Goal: Information Seeking & Learning: Learn about a topic

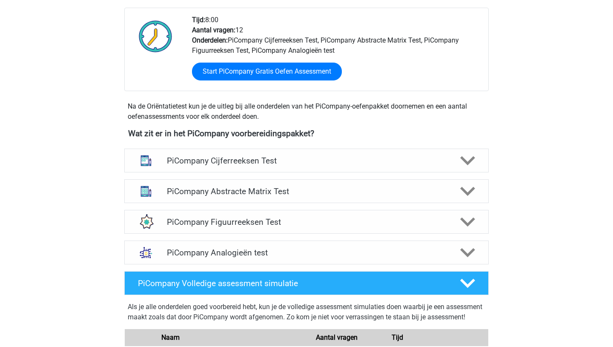
scroll to position [223, 0]
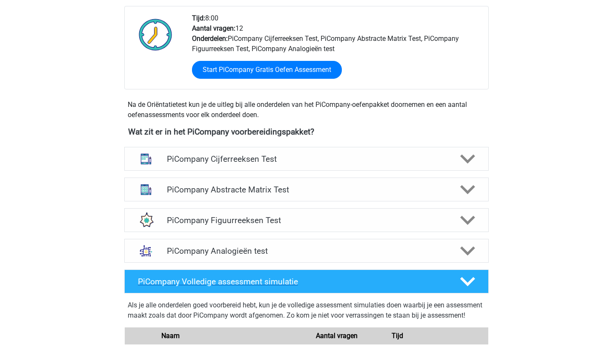
click at [471, 289] on icon at bounding box center [467, 281] width 15 height 15
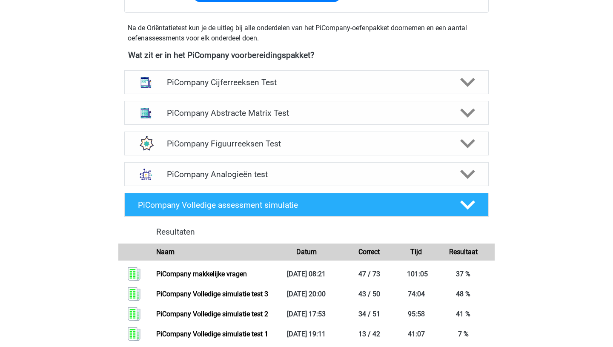
scroll to position [294, 0]
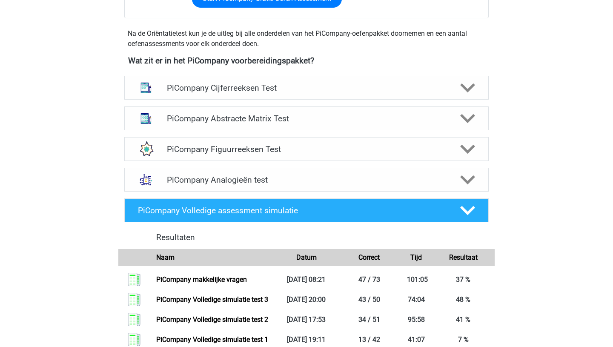
click at [470, 215] on polygon at bounding box center [467, 210] width 15 height 9
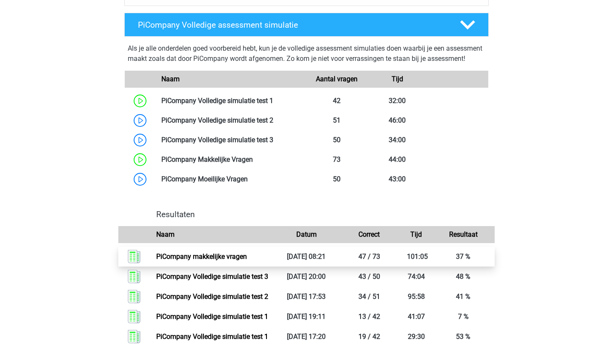
scroll to position [493, 0]
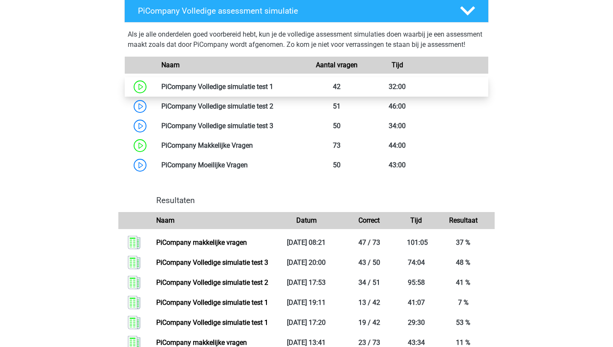
click at [273, 91] on link at bounding box center [273, 87] width 0 height 8
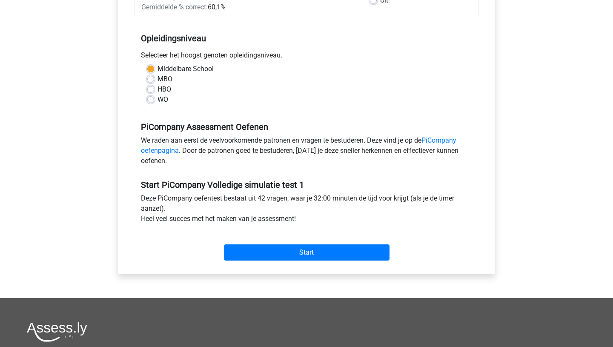
scroll to position [162, 0]
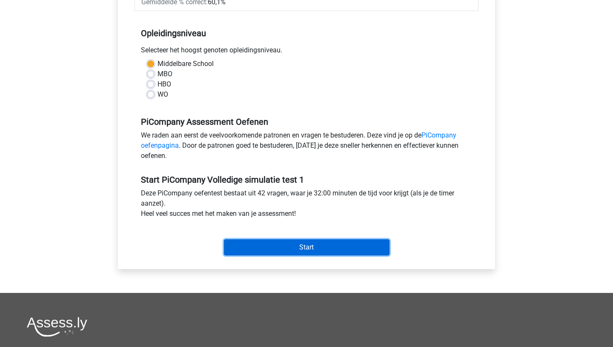
click at [297, 255] on input "Start" at bounding box center [306, 247] width 165 height 16
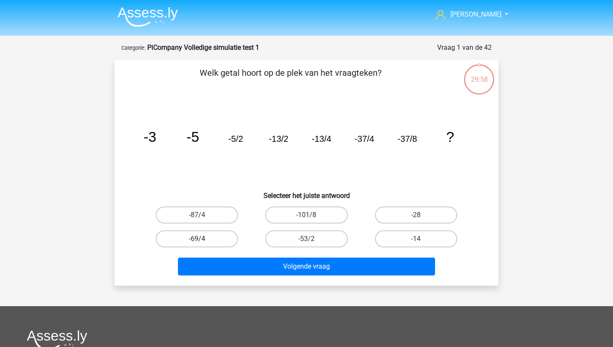
click at [207, 237] on label "-69/4" at bounding box center [197, 238] width 82 height 17
click at [202, 239] on input "-69/4" at bounding box center [200, 242] width 6 height 6
radio input "true"
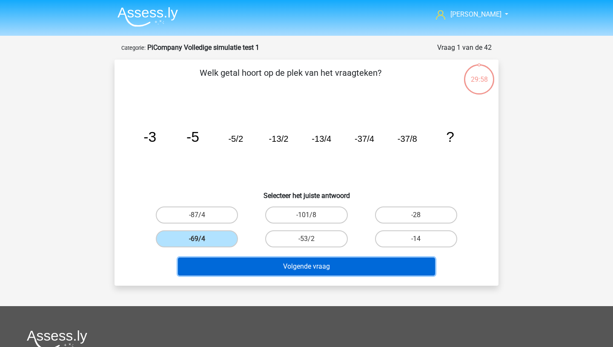
click at [282, 268] on button "Volgende vraag" at bounding box center [306, 266] width 257 height 18
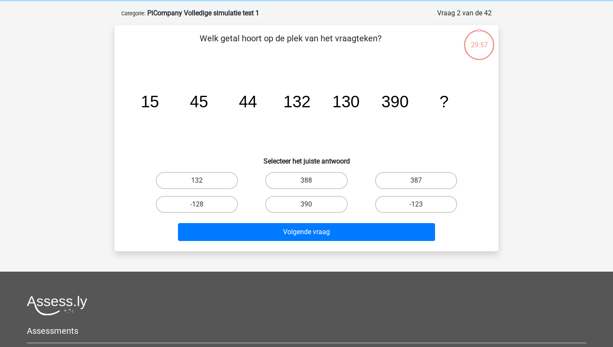
scroll to position [43, 0]
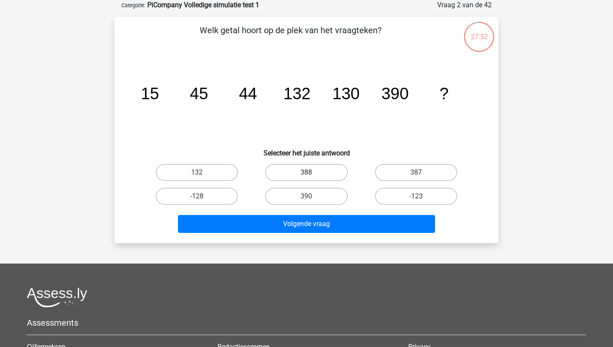
click at [312, 178] on label "388" at bounding box center [306, 172] width 82 height 17
click at [312, 178] on input "388" at bounding box center [309, 175] width 6 height 6
radio input "true"
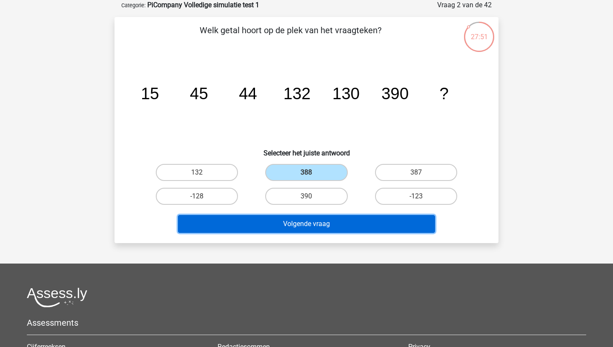
click at [308, 224] on button "Volgende vraag" at bounding box center [306, 224] width 257 height 18
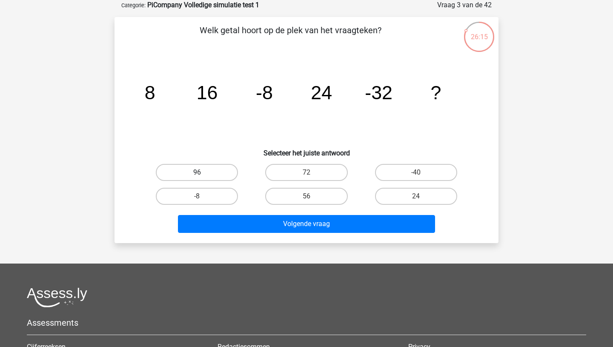
click at [200, 170] on label "96" at bounding box center [197, 172] width 82 height 17
click at [200, 172] on input "96" at bounding box center [200, 175] width 6 height 6
radio input "true"
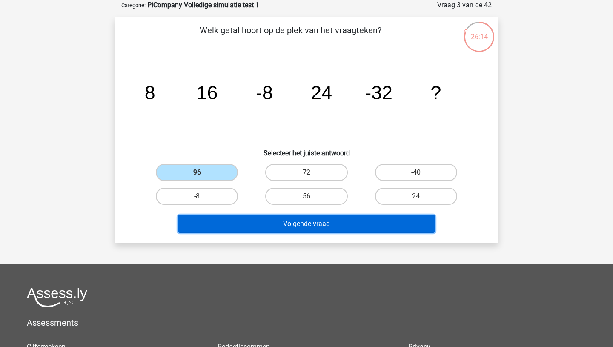
click at [248, 220] on button "Volgende vraag" at bounding box center [306, 224] width 257 height 18
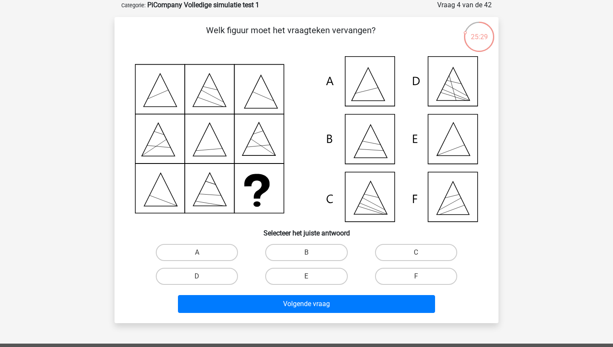
click at [310, 278] on input "E" at bounding box center [309, 279] width 6 height 6
radio input "true"
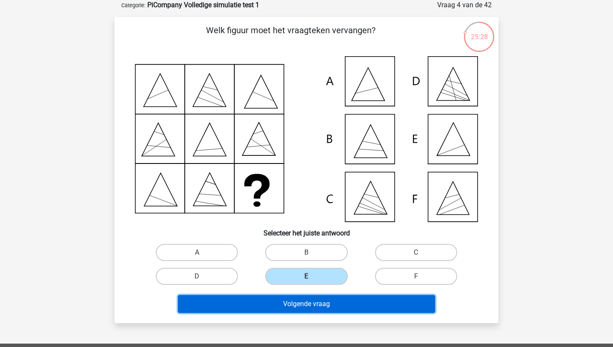
click at [308, 304] on button "Volgende vraag" at bounding box center [306, 304] width 257 height 18
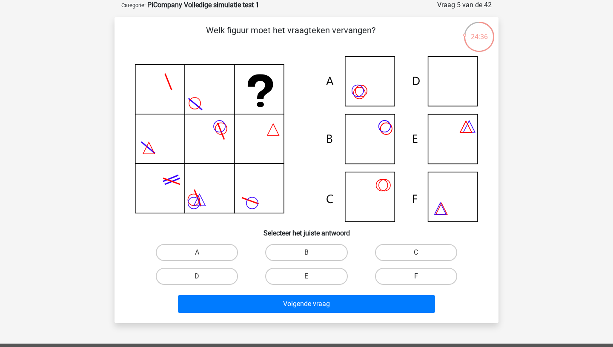
click at [413, 277] on label "F" at bounding box center [416, 276] width 82 height 17
click at [416, 277] on input "F" at bounding box center [419, 279] width 6 height 6
radio input "true"
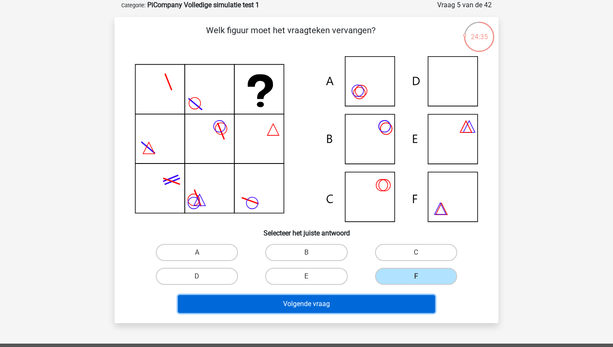
click at [348, 302] on button "Volgende vraag" at bounding box center [306, 304] width 257 height 18
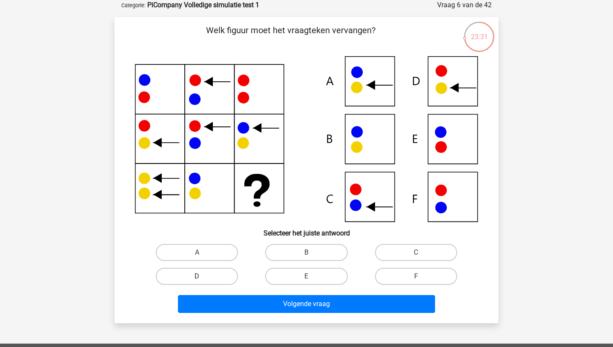
click at [204, 281] on label "D" at bounding box center [197, 276] width 82 height 17
click at [202, 281] on input "D" at bounding box center [200, 279] width 6 height 6
radio input "true"
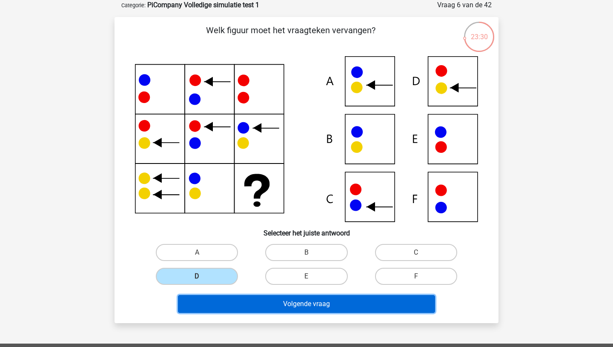
click at [261, 305] on button "Volgende vraag" at bounding box center [306, 304] width 257 height 18
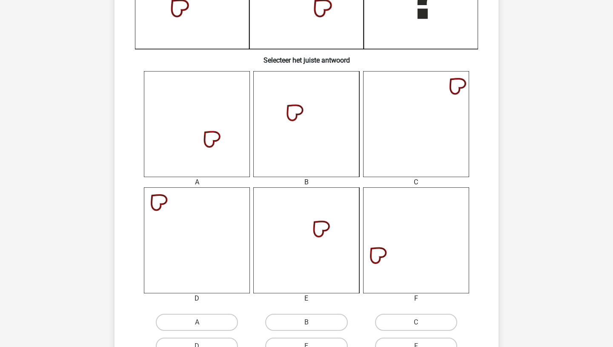
scroll to position [281, 0]
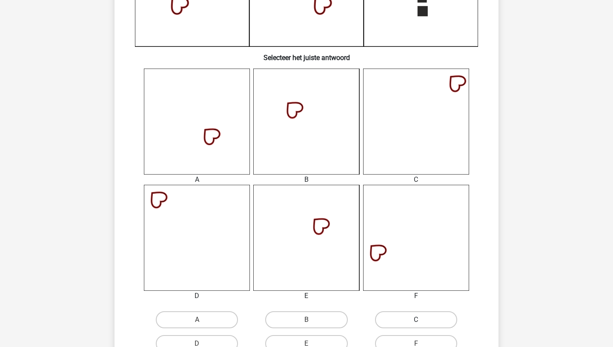
click at [399, 317] on label "C" at bounding box center [416, 319] width 82 height 17
click at [416, 319] on input "C" at bounding box center [419, 322] width 6 height 6
radio input "true"
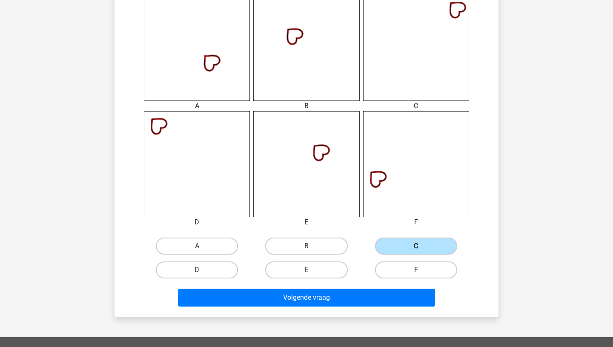
scroll to position [362, 0]
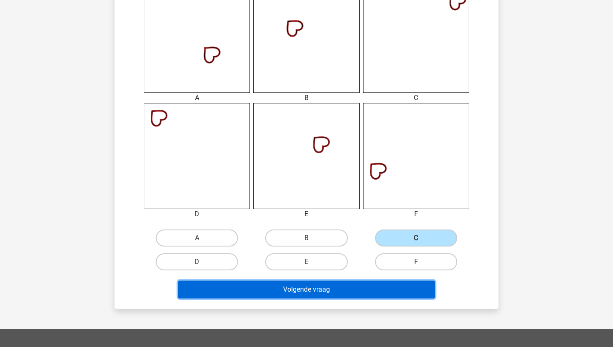
click at [320, 294] on button "Volgende vraag" at bounding box center [306, 289] width 257 height 18
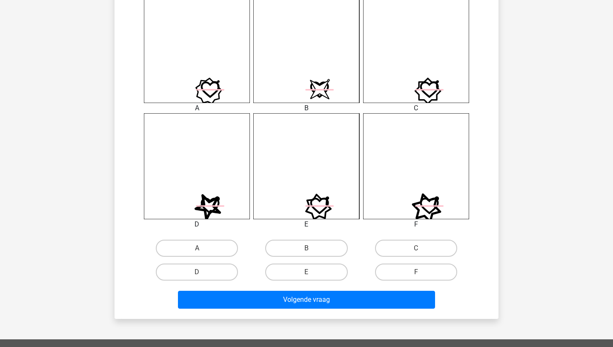
scroll to position [356, 0]
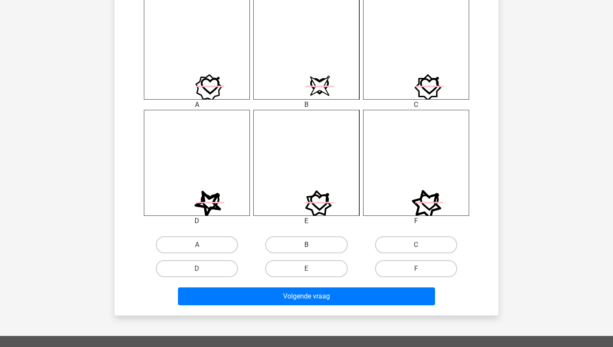
click at [305, 245] on label "B" at bounding box center [306, 244] width 82 height 17
click at [306, 245] on input "B" at bounding box center [309, 248] width 6 height 6
radio input "true"
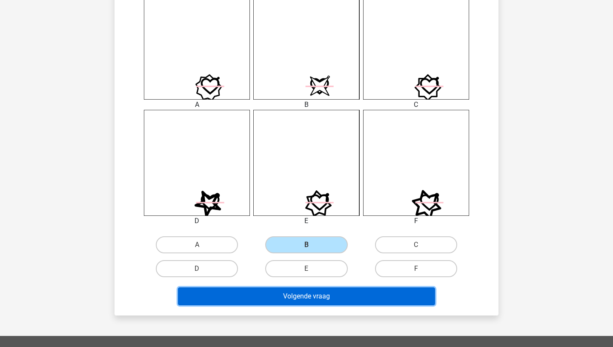
click at [297, 297] on button "Volgende vraag" at bounding box center [306, 296] width 257 height 18
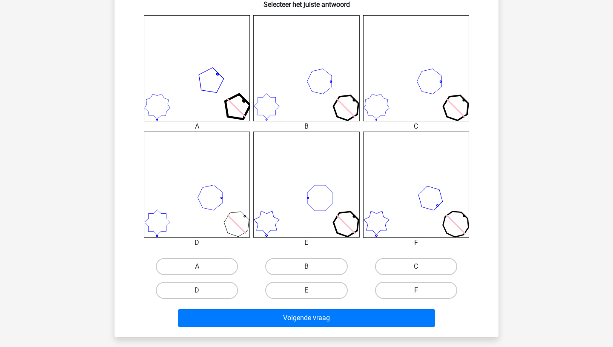
scroll to position [339, 0]
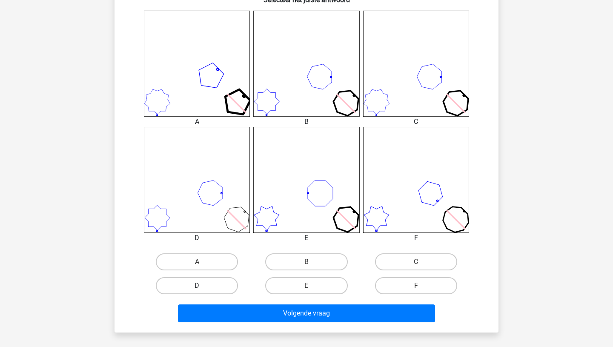
click at [214, 285] on label "D" at bounding box center [197, 285] width 82 height 17
click at [202, 285] on input "D" at bounding box center [200, 288] width 6 height 6
radio input "true"
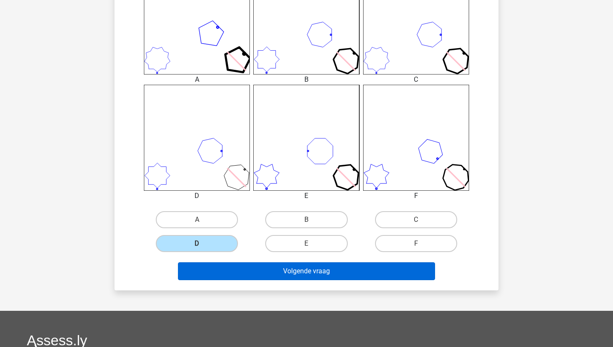
scroll to position [380, 0]
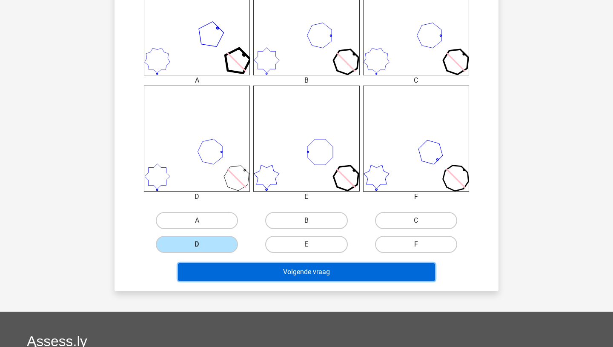
click at [304, 269] on button "Volgende vraag" at bounding box center [306, 272] width 257 height 18
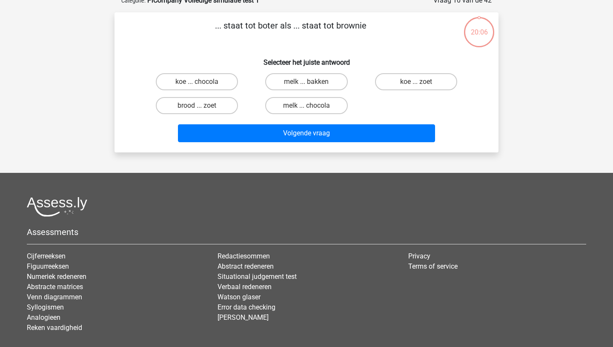
scroll to position [43, 0]
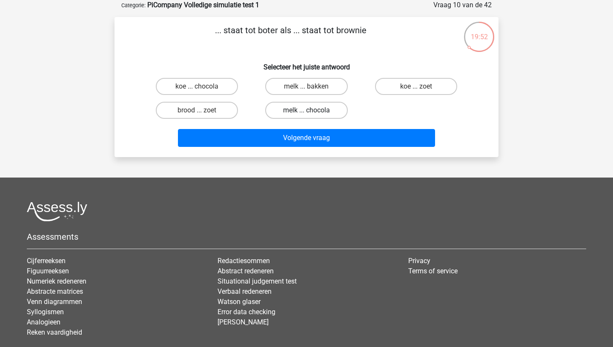
click at [294, 110] on label "melk ... chocola" at bounding box center [306, 110] width 82 height 17
click at [306, 110] on input "melk ... chocola" at bounding box center [309, 113] width 6 height 6
radio input "true"
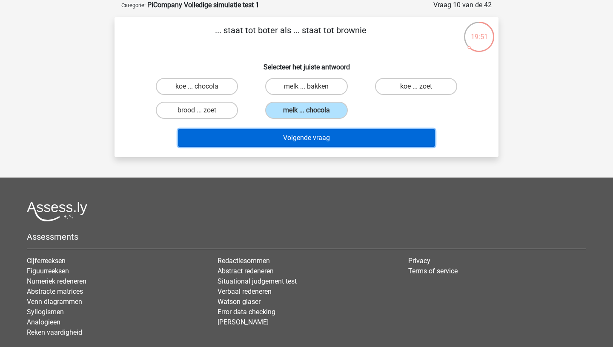
click at [291, 137] on button "Volgende vraag" at bounding box center [306, 138] width 257 height 18
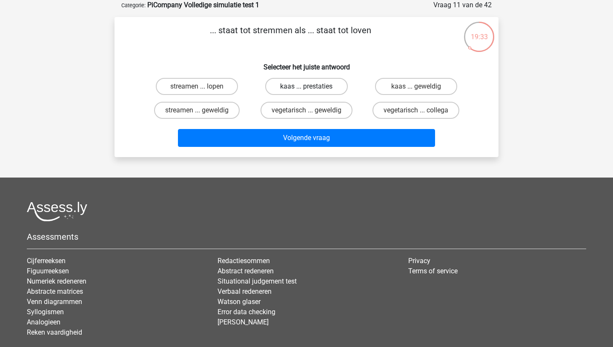
click at [331, 87] on label "kaas ... prestaties" at bounding box center [306, 86] width 82 height 17
click at [312, 87] on input "kaas ... prestaties" at bounding box center [309, 89] width 6 height 6
radio input "true"
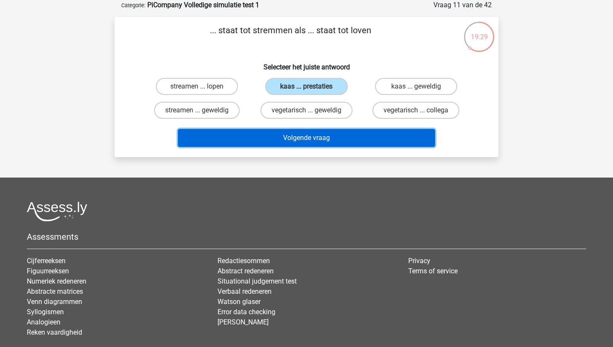
click at [312, 142] on button "Volgende vraag" at bounding box center [306, 138] width 257 height 18
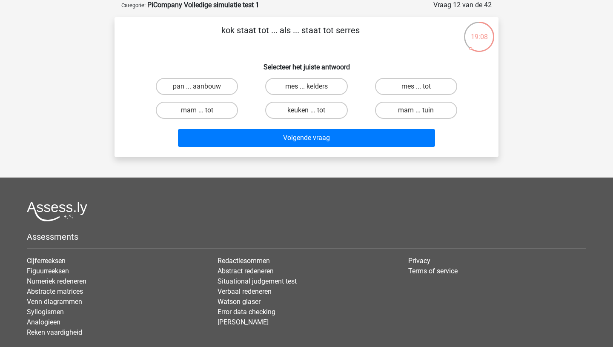
click at [306, 110] on input "keuken ... tot" at bounding box center [309, 113] width 6 height 6
radio input "true"
click at [211, 90] on label "pan ... aanbouw" at bounding box center [197, 86] width 82 height 17
click at [202, 90] on input "pan ... aanbouw" at bounding box center [200, 89] width 6 height 6
radio input "true"
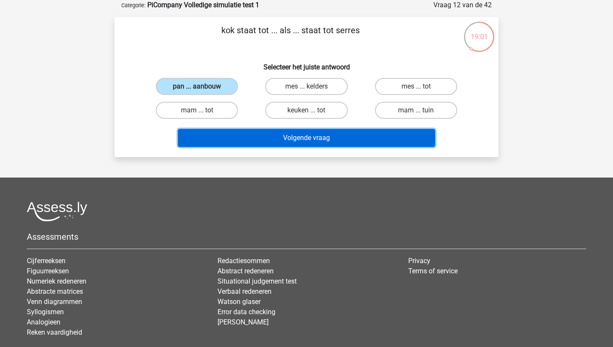
click at [251, 134] on button "Volgende vraag" at bounding box center [306, 138] width 257 height 18
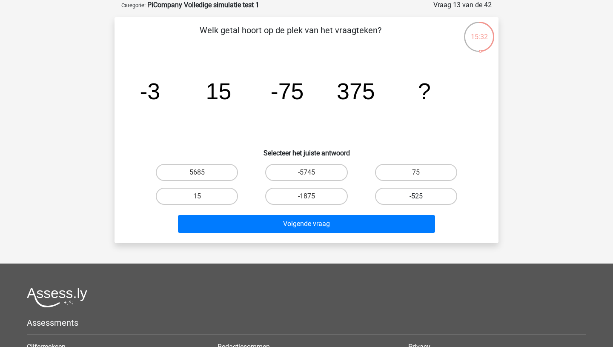
click at [399, 202] on label "-525" at bounding box center [416, 196] width 82 height 17
click at [416, 202] on input "-525" at bounding box center [419, 199] width 6 height 6
radio input "true"
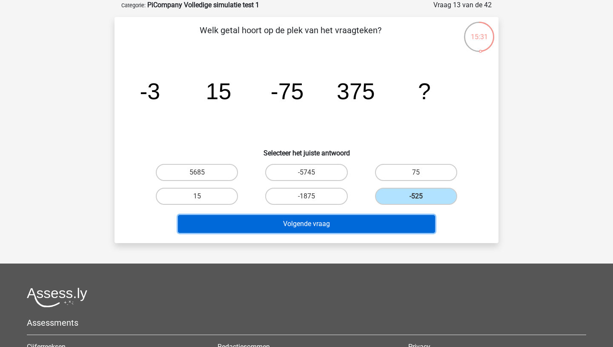
click at [337, 229] on button "Volgende vraag" at bounding box center [306, 224] width 257 height 18
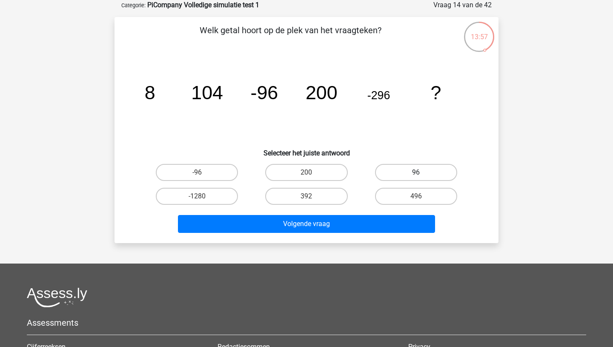
click at [416, 171] on label "96" at bounding box center [416, 172] width 82 height 17
click at [416, 172] on input "96" at bounding box center [419, 175] width 6 height 6
radio input "true"
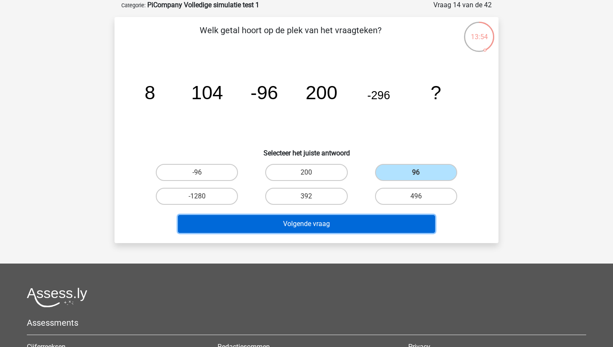
click at [331, 225] on button "Volgende vraag" at bounding box center [306, 224] width 257 height 18
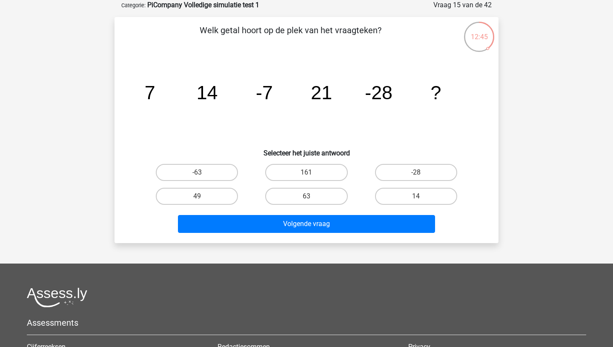
click at [200, 196] on input "49" at bounding box center [200, 199] width 6 height 6
radio input "true"
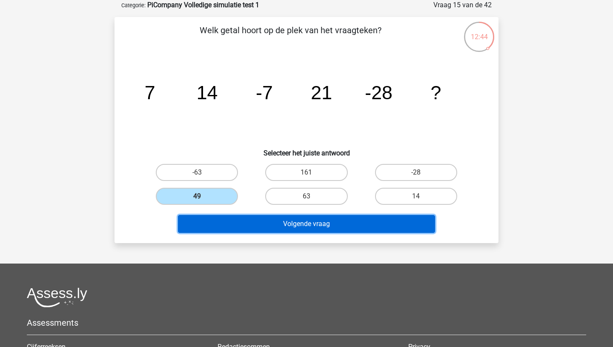
click at [271, 224] on button "Volgende vraag" at bounding box center [306, 224] width 257 height 18
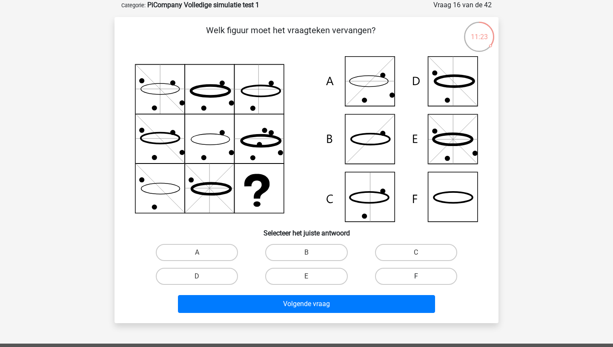
click at [402, 273] on label "F" at bounding box center [416, 276] width 82 height 17
click at [416, 276] on input "F" at bounding box center [419, 279] width 6 height 6
radio input "true"
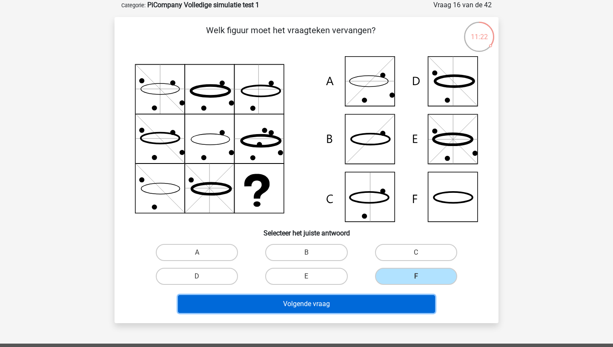
click at [369, 307] on button "Volgende vraag" at bounding box center [306, 304] width 257 height 18
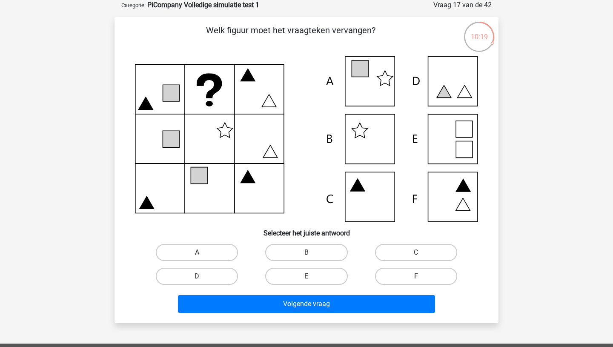
click at [222, 255] on label "A" at bounding box center [197, 252] width 82 height 17
click at [202, 255] on input "A" at bounding box center [200, 255] width 6 height 6
radio input "true"
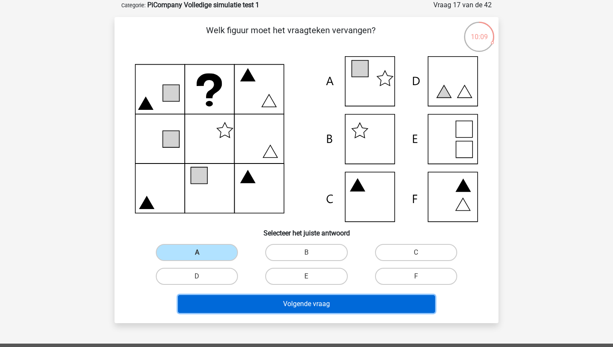
click at [265, 303] on button "Volgende vraag" at bounding box center [306, 304] width 257 height 18
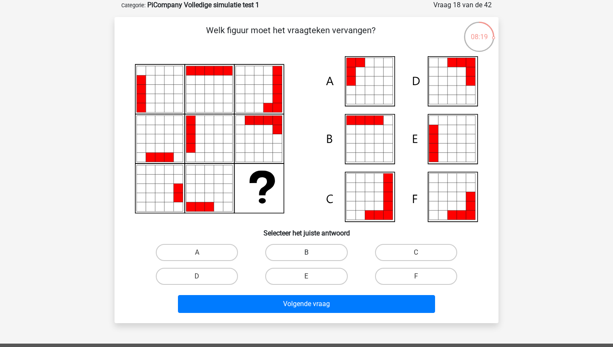
click at [316, 252] on label "B" at bounding box center [306, 252] width 82 height 17
click at [312, 252] on input "B" at bounding box center [309, 255] width 6 height 6
radio input "true"
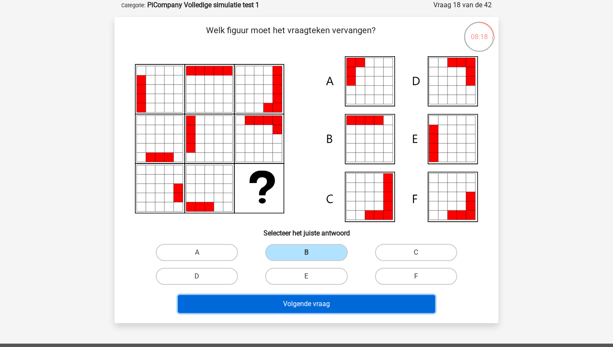
click at [307, 304] on button "Volgende vraag" at bounding box center [306, 304] width 257 height 18
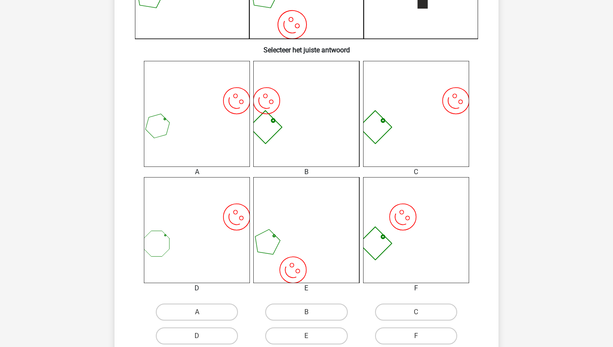
scroll to position [299, 0]
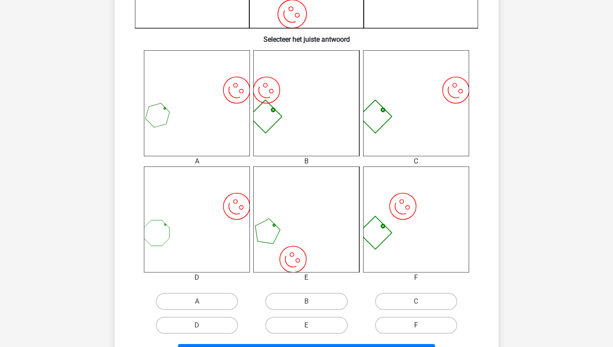
click at [392, 317] on label "F" at bounding box center [416, 325] width 82 height 17
click at [416, 325] on input "F" at bounding box center [419, 328] width 6 height 6
radio input "true"
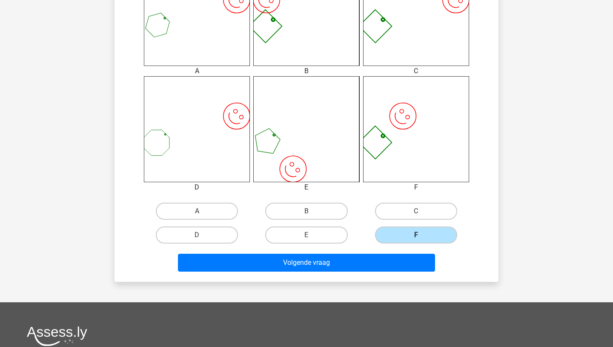
scroll to position [393, 0]
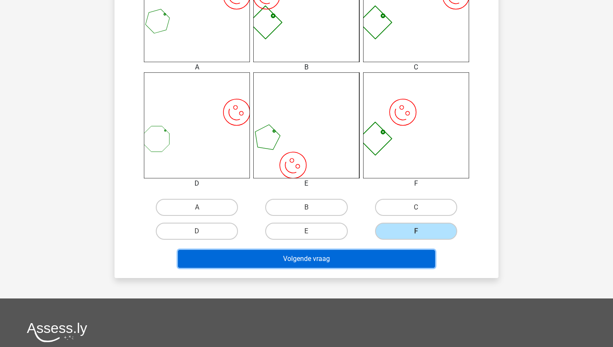
click at [325, 259] on button "Volgende vraag" at bounding box center [306, 259] width 257 height 18
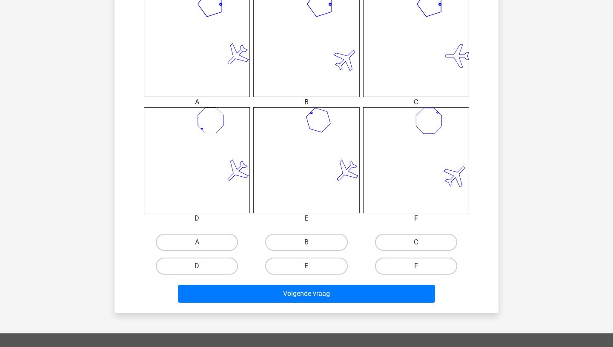
scroll to position [362, 0]
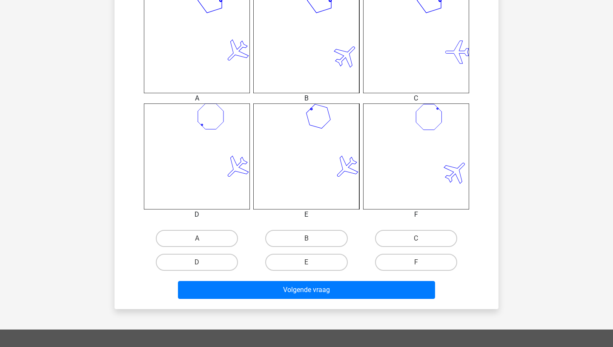
click at [311, 240] on input "B" at bounding box center [309, 241] width 6 height 6
radio input "true"
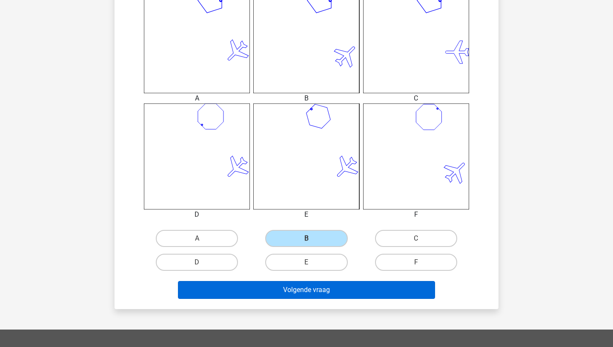
scroll to position [400, 0]
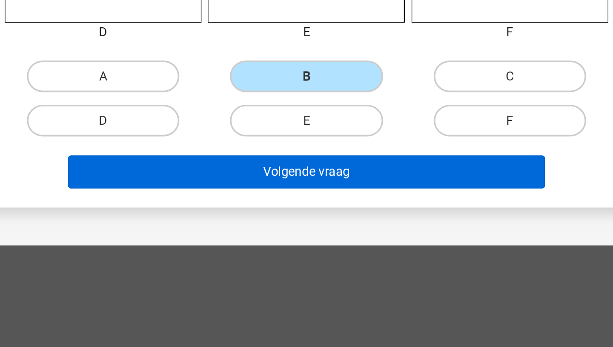
click at [305, 317] on div at bounding box center [306, 325] width 559 height 20
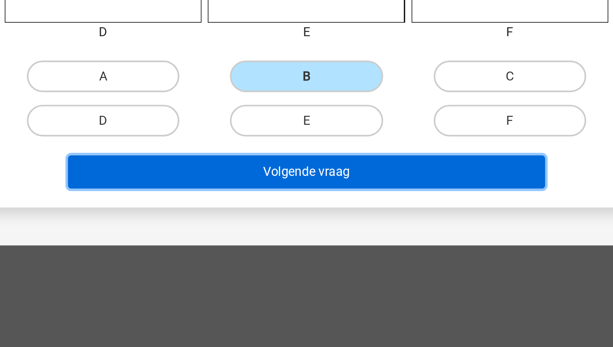
click at [313, 248] on button "Volgende vraag" at bounding box center [306, 252] width 257 height 18
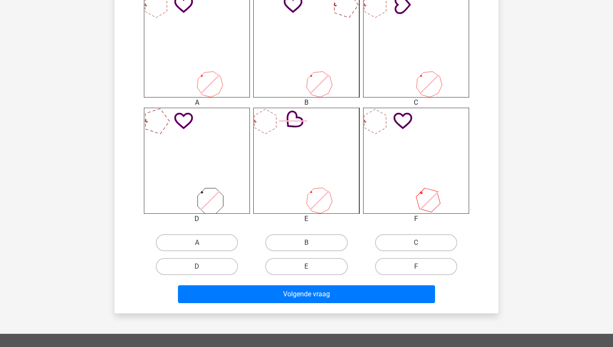
scroll to position [360, 0]
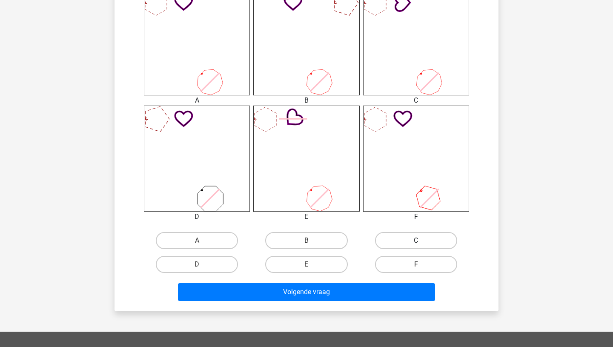
click at [434, 237] on label "C" at bounding box center [416, 240] width 82 height 17
click at [421, 240] on input "C" at bounding box center [419, 243] width 6 height 6
radio input "true"
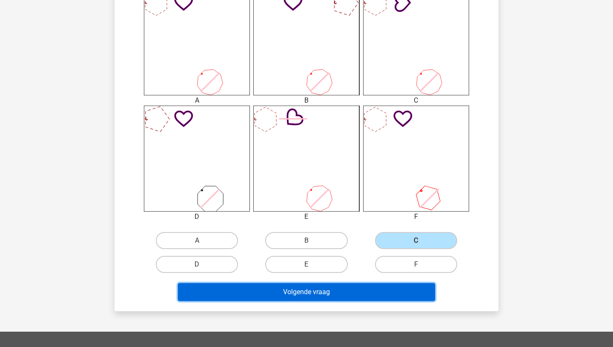
click at [332, 291] on button "Volgende vraag" at bounding box center [306, 292] width 257 height 18
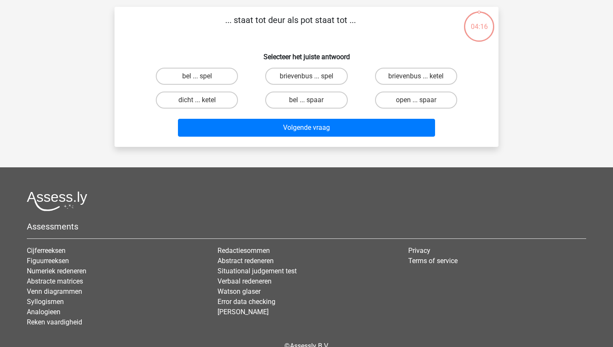
scroll to position [43, 0]
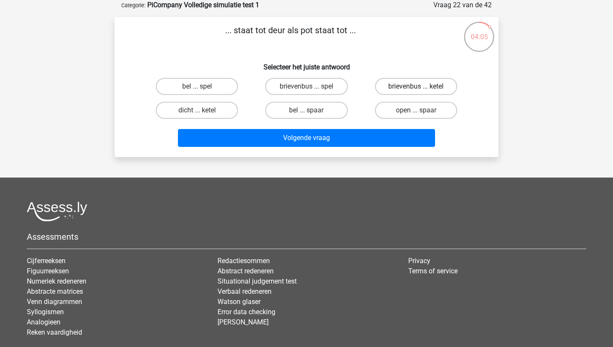
click at [392, 86] on label "brievenbus ... ketel" at bounding box center [416, 86] width 82 height 17
click at [416, 86] on input "brievenbus ... ketel" at bounding box center [419, 89] width 6 height 6
radio input "true"
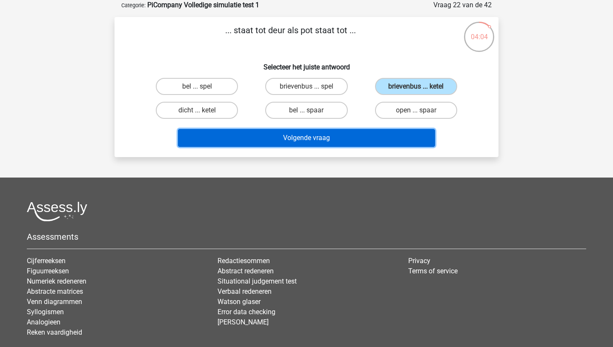
click at [325, 134] on button "Volgende vraag" at bounding box center [306, 138] width 257 height 18
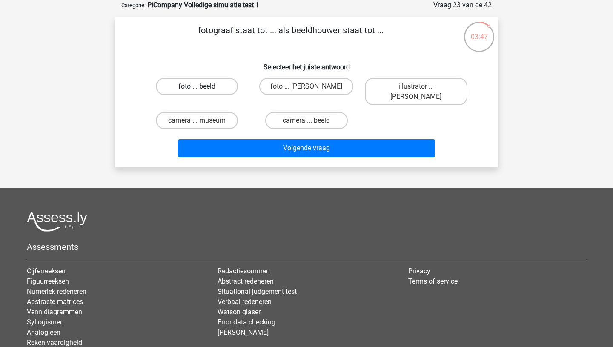
click at [209, 86] on label "foto ... beeld" at bounding box center [197, 86] width 82 height 17
click at [202, 86] on input "foto ... beeld" at bounding box center [200, 89] width 6 height 6
radio input "true"
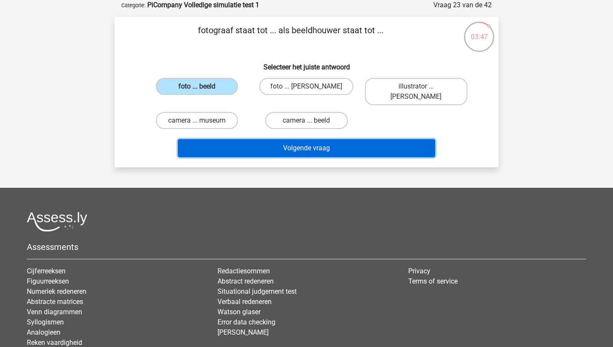
click at [242, 139] on button "Volgende vraag" at bounding box center [306, 148] width 257 height 18
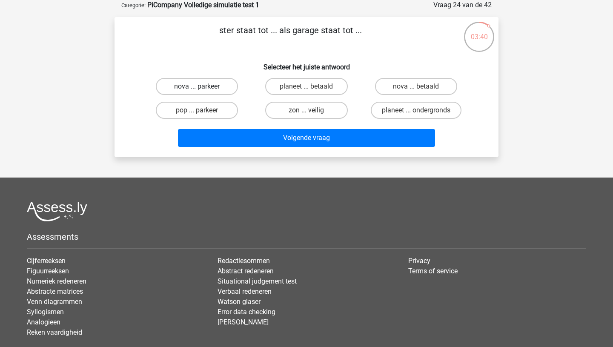
click at [211, 87] on label "nova ... parkeer" at bounding box center [197, 86] width 82 height 17
click at [202, 87] on input "nova ... parkeer" at bounding box center [200, 89] width 6 height 6
radio input "true"
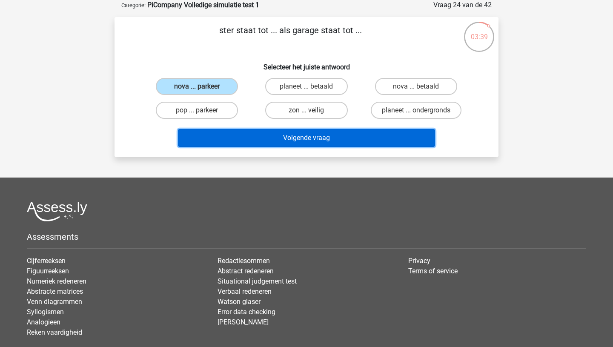
click at [264, 137] on button "Volgende vraag" at bounding box center [306, 138] width 257 height 18
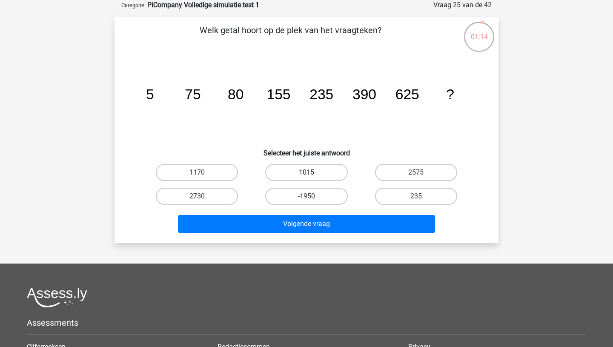
click at [299, 170] on label "1015" at bounding box center [306, 172] width 82 height 17
click at [306, 172] on input "1015" at bounding box center [309, 175] width 6 height 6
radio input "true"
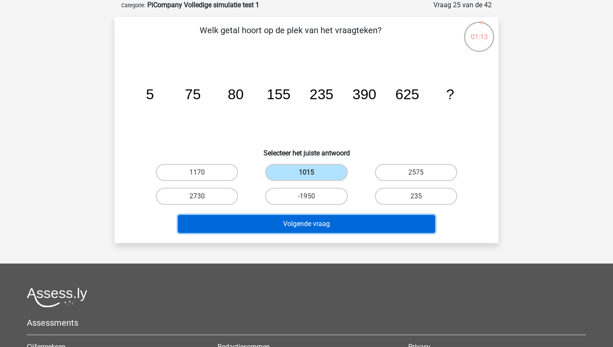
click at [297, 221] on button "Volgende vraag" at bounding box center [306, 224] width 257 height 18
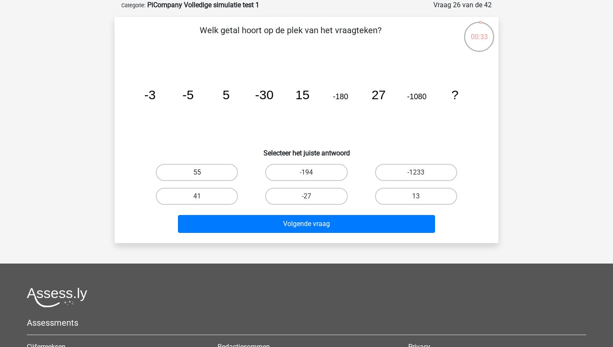
click at [206, 171] on label "55" at bounding box center [197, 172] width 82 height 17
click at [202, 172] on input "55" at bounding box center [200, 175] width 6 height 6
radio input "true"
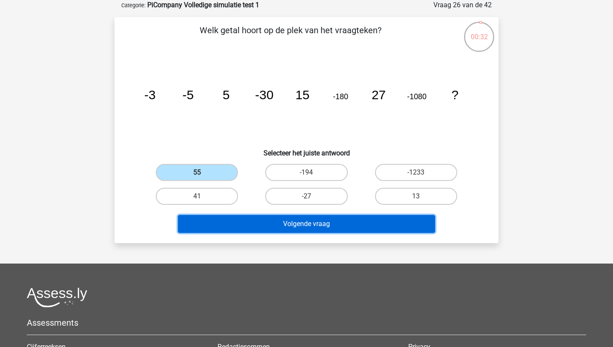
click at [304, 224] on button "Volgende vraag" at bounding box center [306, 224] width 257 height 18
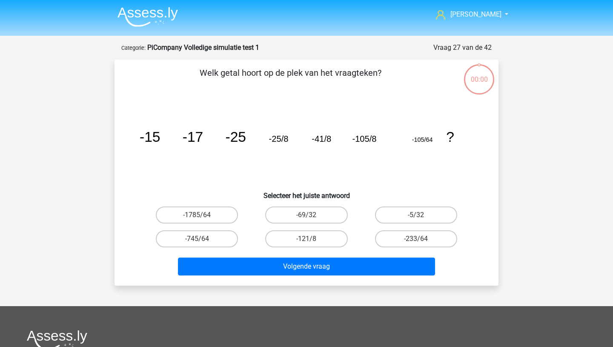
scroll to position [43, 0]
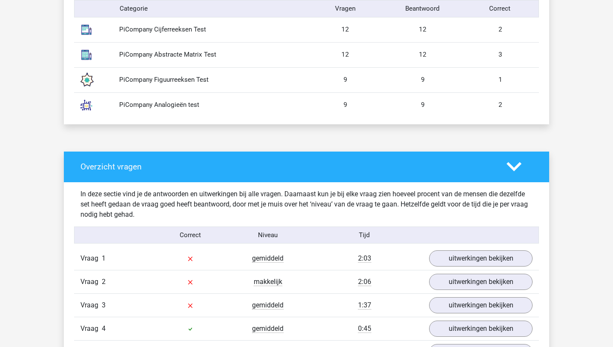
scroll to position [540, 0]
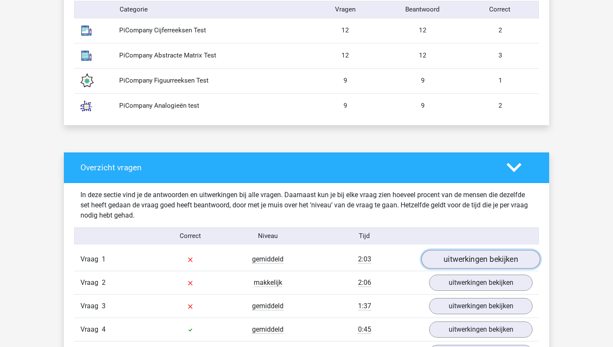
click at [452, 258] on link "uitwerkingen bekijken" at bounding box center [480, 259] width 119 height 19
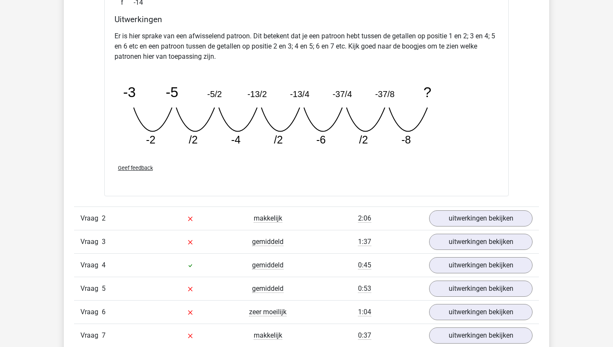
scroll to position [1000, 0]
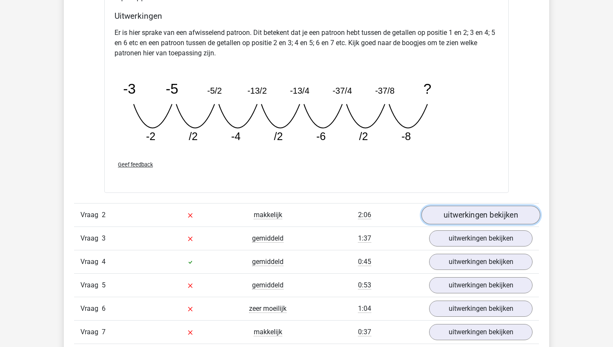
click at [471, 219] on link "uitwerkingen bekijken" at bounding box center [480, 214] width 119 height 19
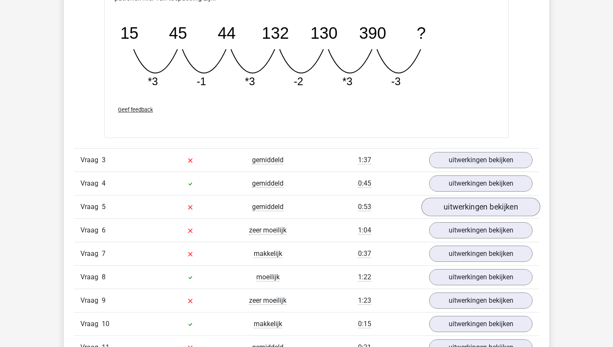
scroll to position [1472, 0]
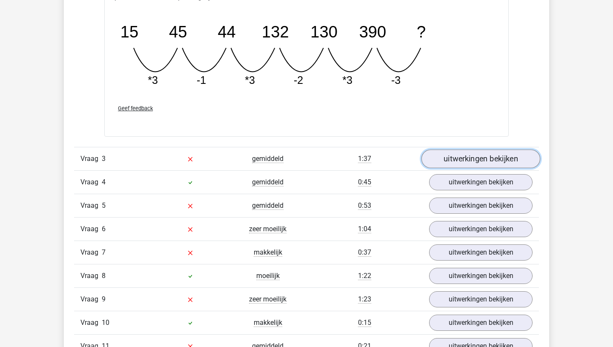
click at [490, 161] on link "uitwerkingen bekijken" at bounding box center [480, 158] width 119 height 19
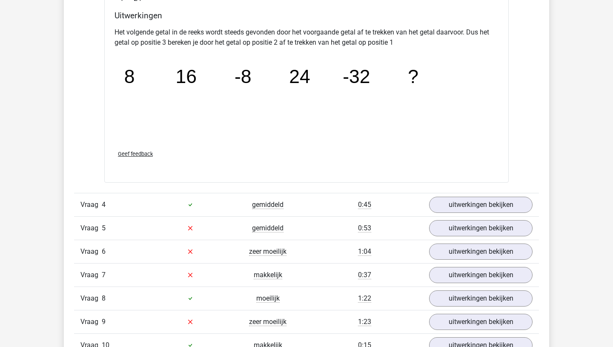
scroll to position [1837, 0]
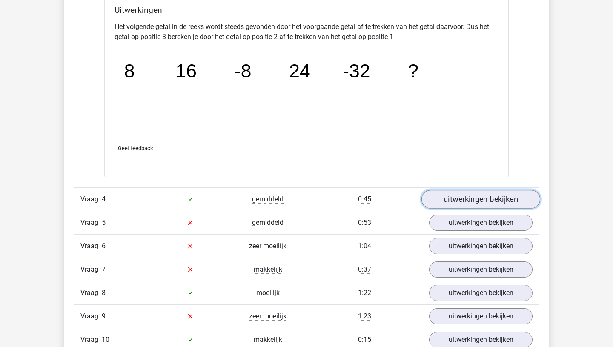
click at [485, 196] on link "uitwerkingen bekijken" at bounding box center [480, 199] width 119 height 19
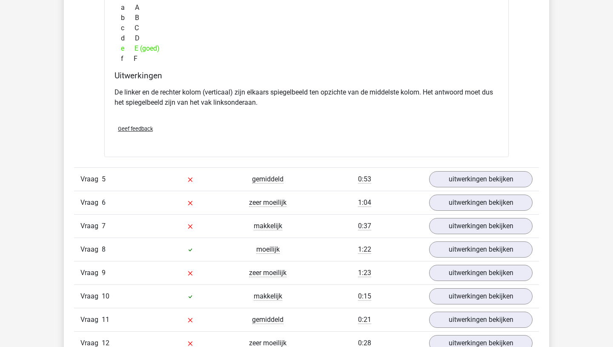
scroll to position [2276, 0]
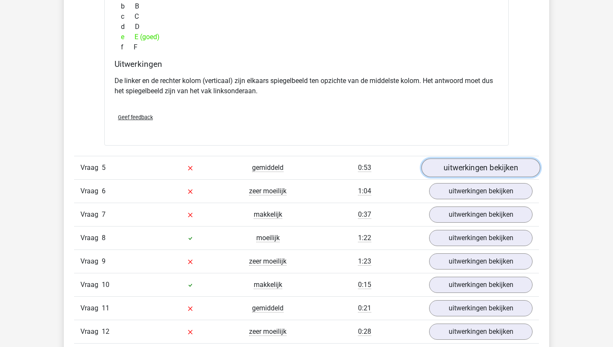
click at [483, 166] on link "uitwerkingen bekijken" at bounding box center [480, 167] width 119 height 19
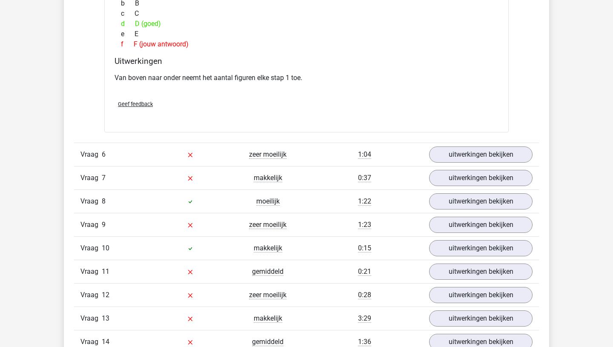
scroll to position [2692, 0]
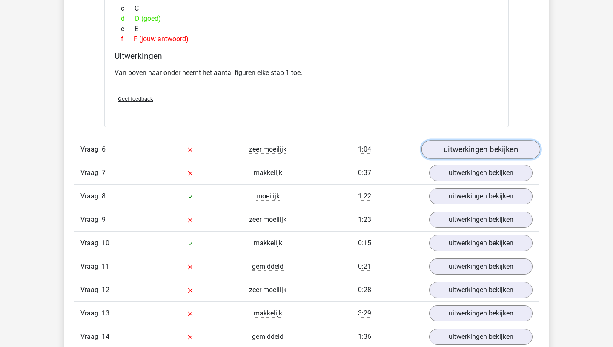
click at [471, 151] on link "uitwerkingen bekijken" at bounding box center [480, 149] width 119 height 19
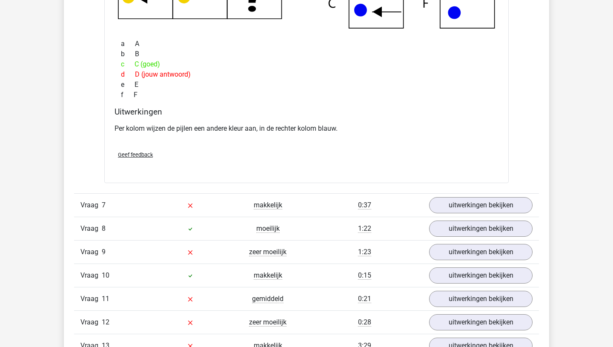
scroll to position [3035, 0]
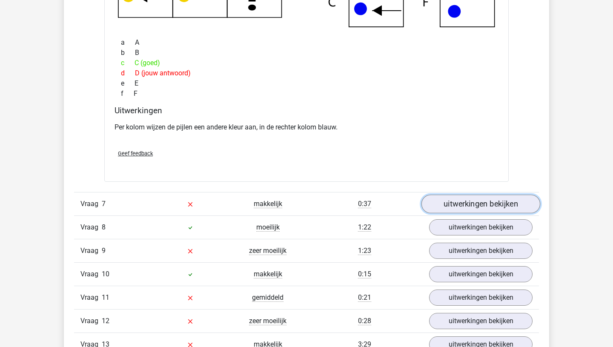
click at [481, 208] on link "uitwerkingen bekijken" at bounding box center [480, 204] width 119 height 19
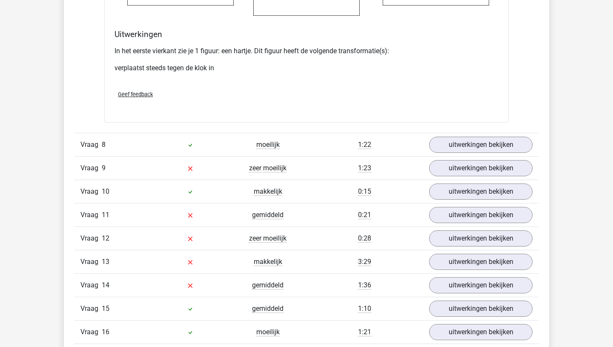
scroll to position [3810, 0]
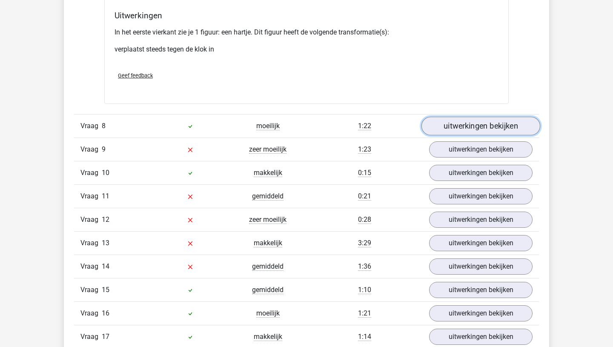
click at [489, 128] on link "uitwerkingen bekijken" at bounding box center [480, 126] width 119 height 19
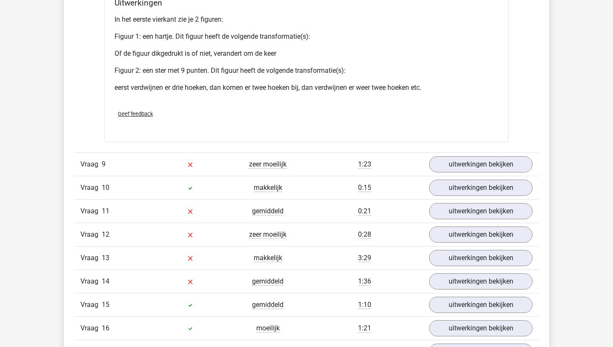
scroll to position [4510, 0]
click at [486, 165] on link "uitwerkingen bekijken" at bounding box center [480, 163] width 119 height 19
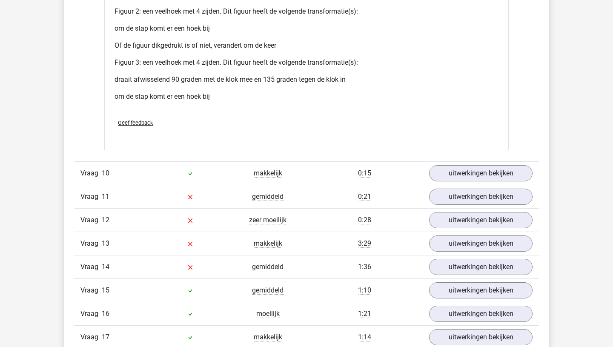
scroll to position [5322, 0]
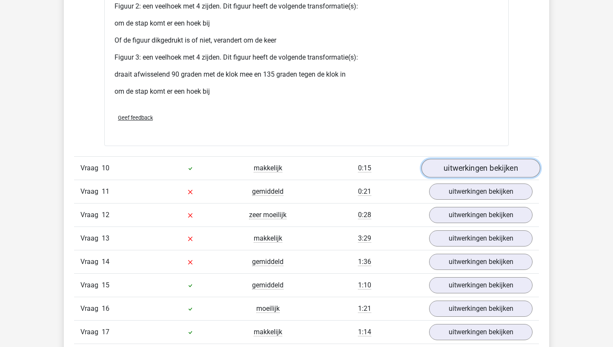
click at [486, 174] on link "uitwerkingen bekijken" at bounding box center [480, 168] width 119 height 19
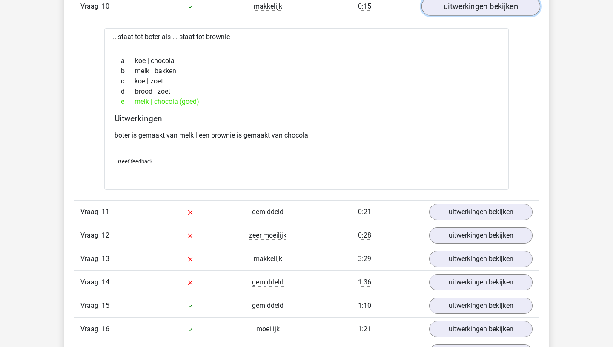
scroll to position [5505, 0]
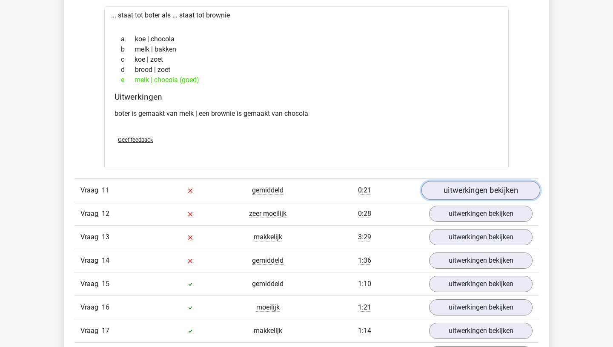
click at [485, 189] on link "uitwerkingen bekijken" at bounding box center [480, 190] width 119 height 19
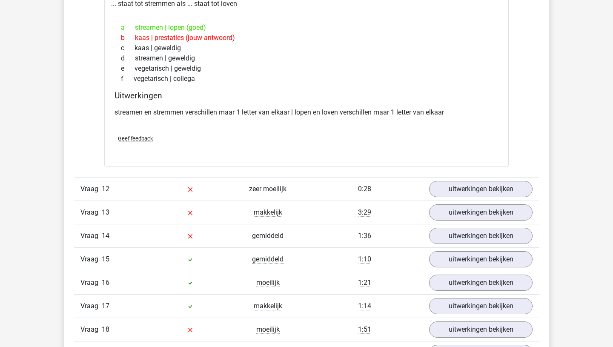
scroll to position [5724, 0]
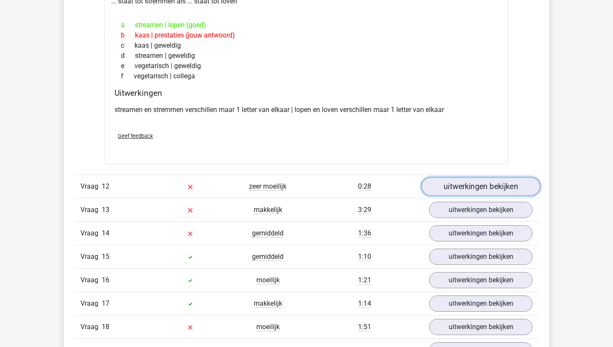
click at [485, 190] on link "uitwerkingen bekijken" at bounding box center [480, 186] width 119 height 19
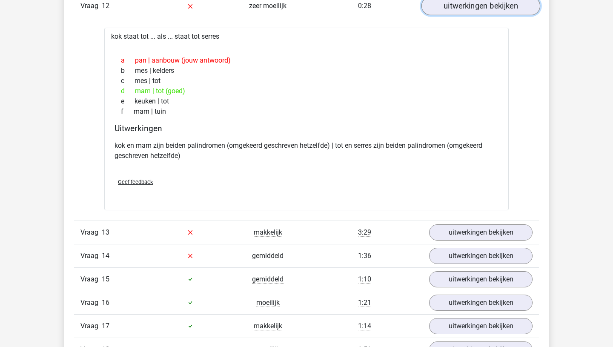
scroll to position [5905, 0]
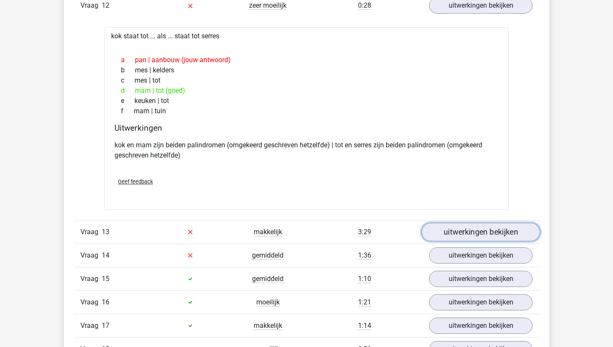
click at [479, 229] on link "uitwerkingen bekijken" at bounding box center [480, 231] width 119 height 19
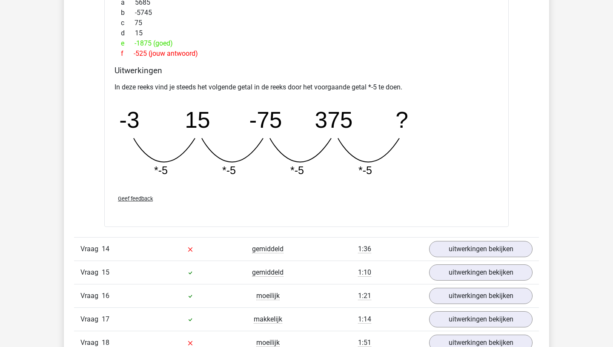
scroll to position [6284, 0]
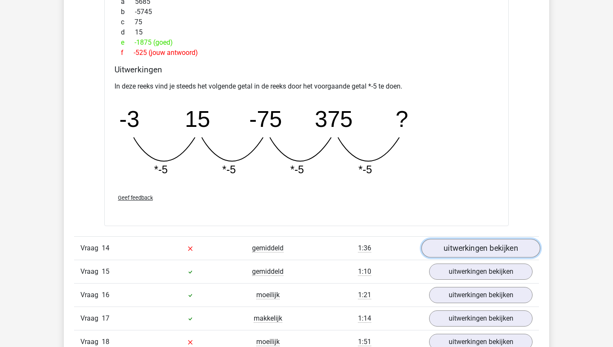
click at [479, 251] on link "uitwerkingen bekijken" at bounding box center [480, 248] width 119 height 19
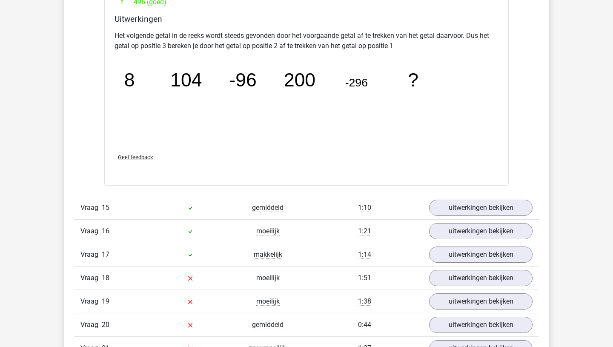
scroll to position [6731, 0]
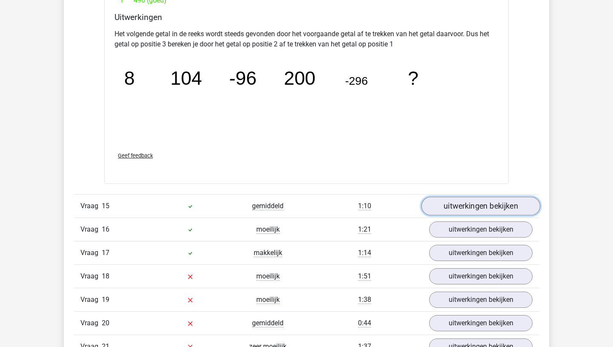
click at [487, 204] on link "uitwerkingen bekijken" at bounding box center [480, 206] width 119 height 19
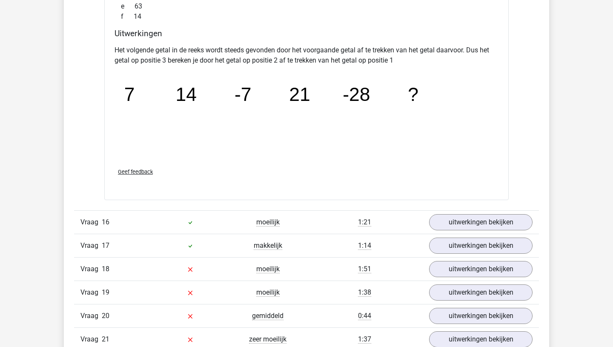
scroll to position [7130, 0]
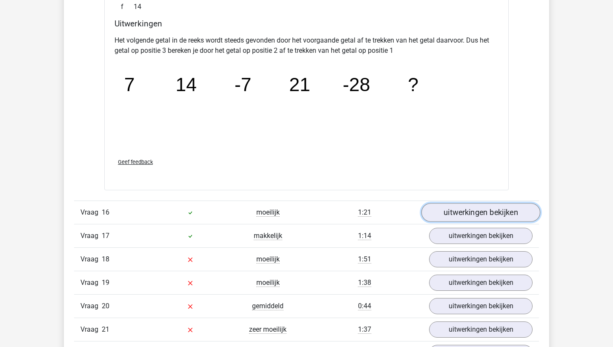
click at [488, 208] on link "uitwerkingen bekijken" at bounding box center [480, 212] width 119 height 19
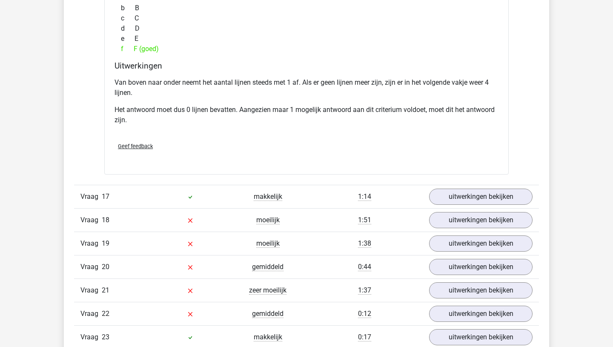
scroll to position [7588, 0]
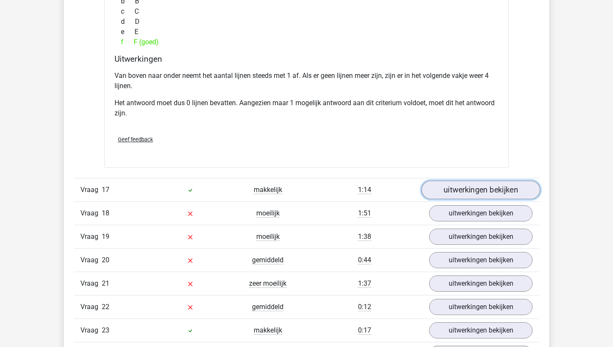
click at [487, 194] on link "uitwerkingen bekijken" at bounding box center [480, 189] width 119 height 19
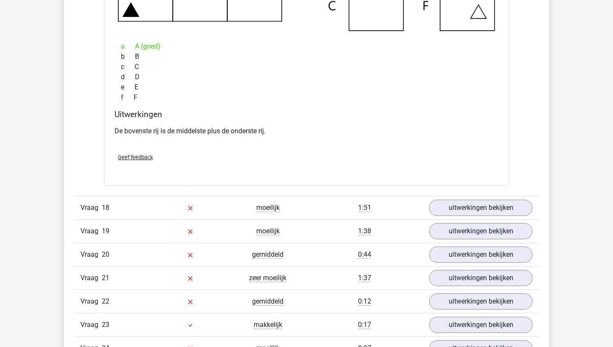
scroll to position [7970, 0]
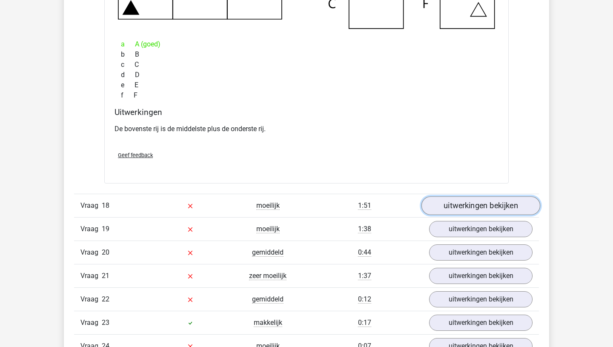
click at [485, 211] on link "uitwerkingen bekijken" at bounding box center [480, 206] width 119 height 19
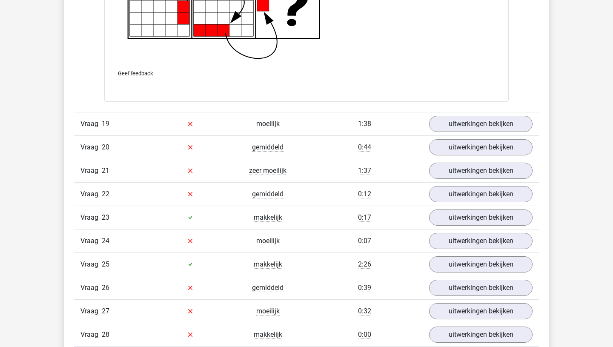
scroll to position [8740, 0]
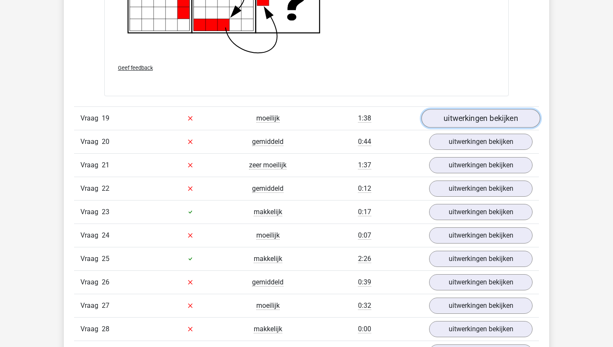
click at [491, 120] on link "uitwerkingen bekijken" at bounding box center [480, 118] width 119 height 19
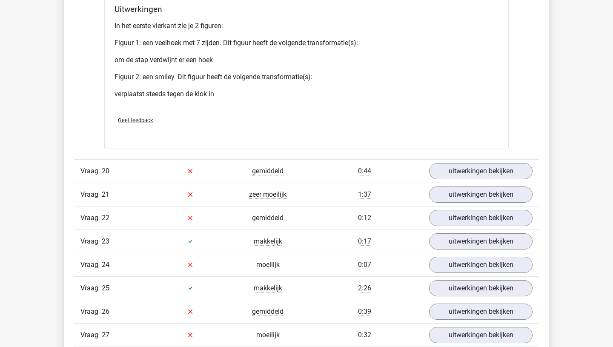
scroll to position [9441, 0]
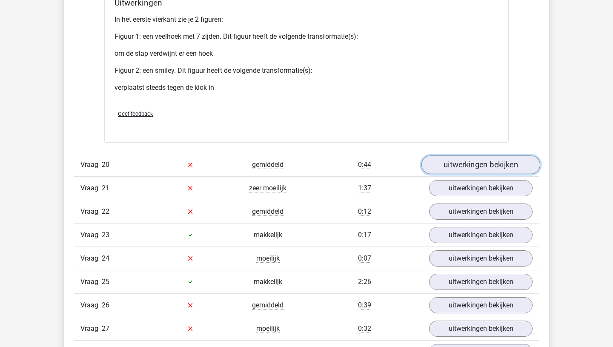
click at [457, 166] on link "uitwerkingen bekijken" at bounding box center [480, 164] width 119 height 19
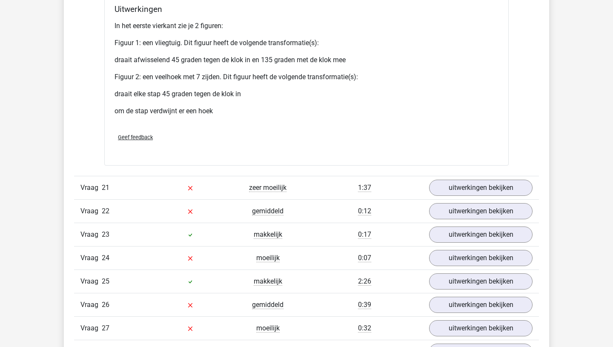
scroll to position [10175, 0]
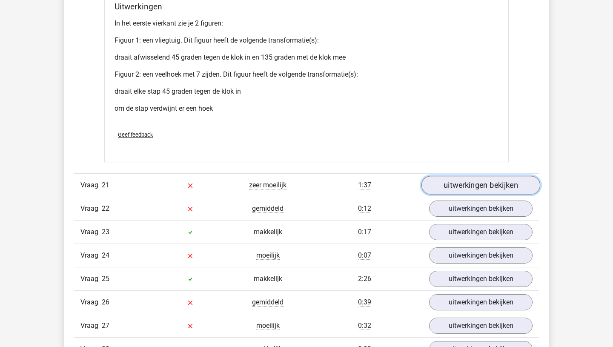
click at [460, 186] on link "uitwerkingen bekijken" at bounding box center [480, 185] width 119 height 19
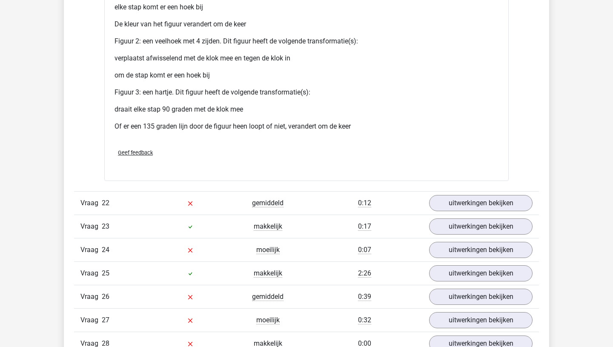
scroll to position [10982, 0]
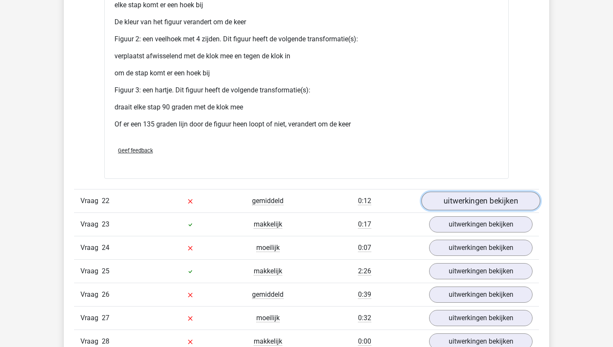
click at [473, 204] on link "uitwerkingen bekijken" at bounding box center [480, 200] width 119 height 19
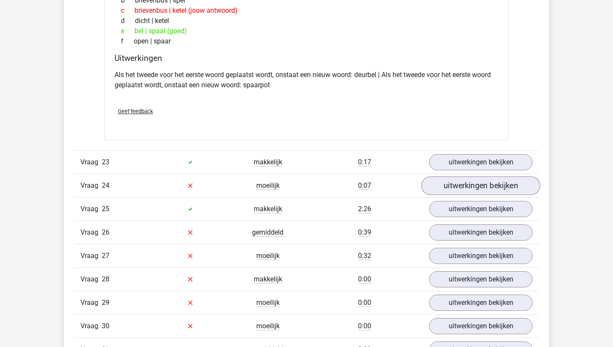
scroll to position [11248, 0]
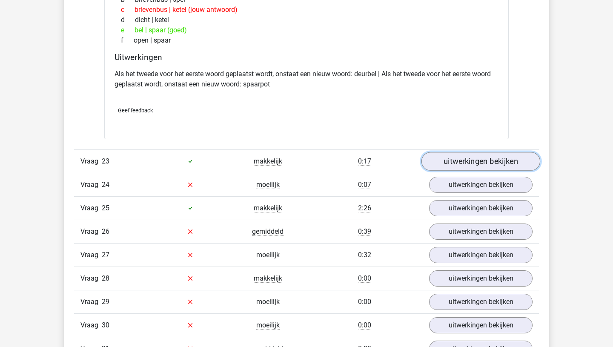
click at [474, 167] on link "uitwerkingen bekijken" at bounding box center [480, 161] width 119 height 19
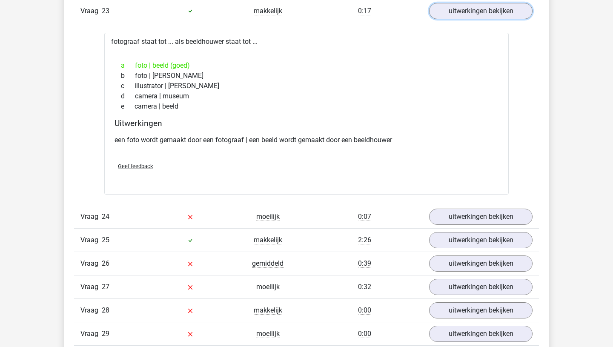
scroll to position [11402, 0]
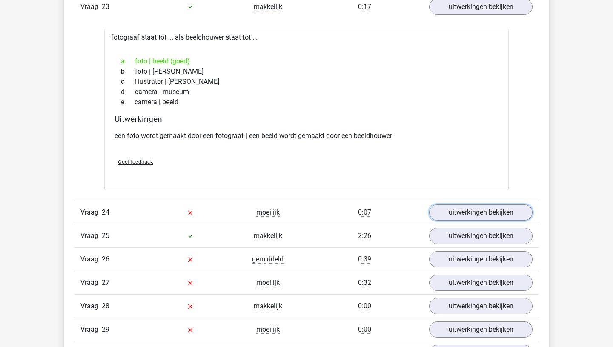
click at [471, 214] on link "uitwerkingen bekijken" at bounding box center [480, 212] width 103 height 16
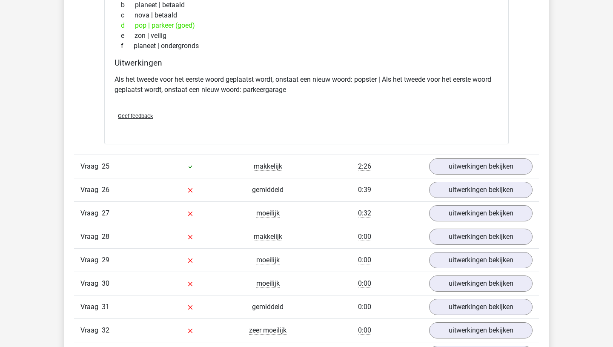
scroll to position [11676, 0]
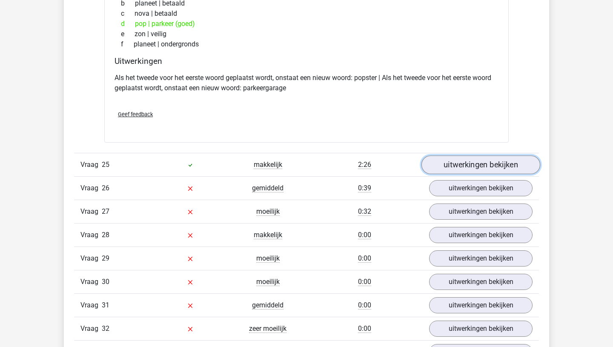
click at [481, 168] on link "uitwerkingen bekijken" at bounding box center [480, 164] width 119 height 19
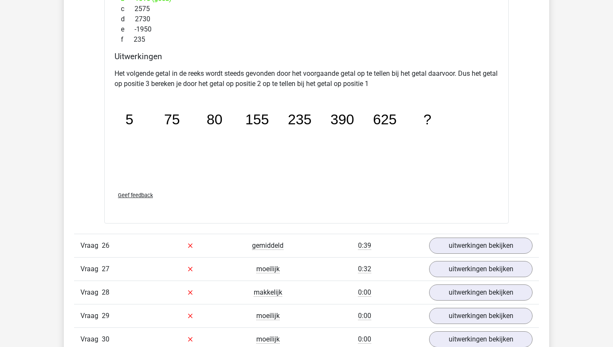
scroll to position [12009, 0]
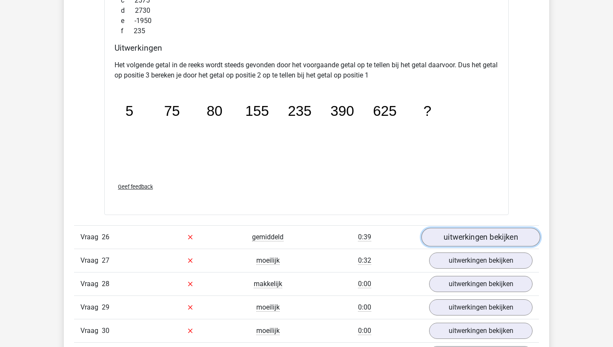
click at [481, 241] on link "uitwerkingen bekijken" at bounding box center [480, 237] width 119 height 19
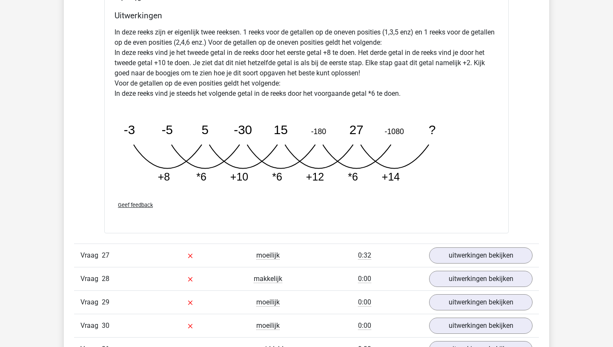
scroll to position [12449, 0]
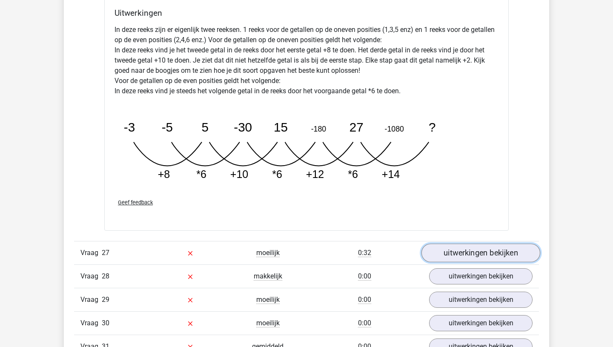
click at [480, 252] on link "uitwerkingen bekijken" at bounding box center [480, 253] width 119 height 19
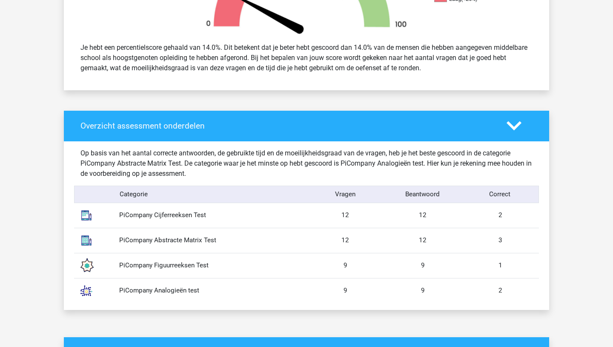
scroll to position [0, 0]
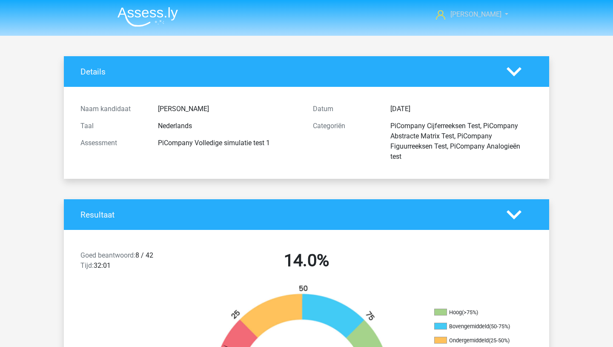
click at [496, 15] on link "[PERSON_NAME]" at bounding box center [467, 14] width 70 height 10
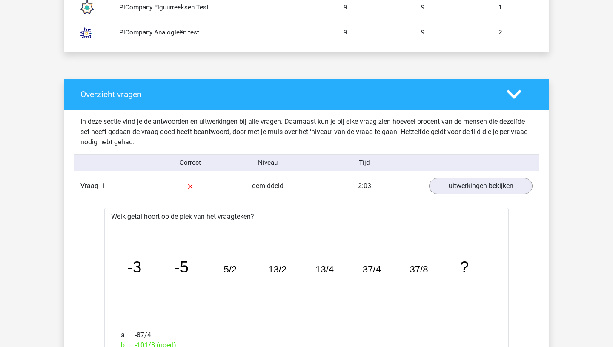
scroll to position [612, 0]
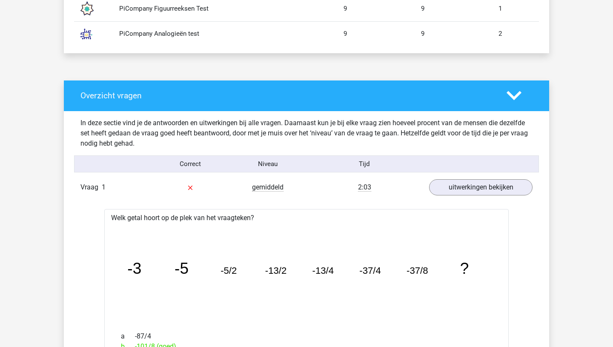
click at [510, 98] on icon at bounding box center [513, 95] width 15 height 15
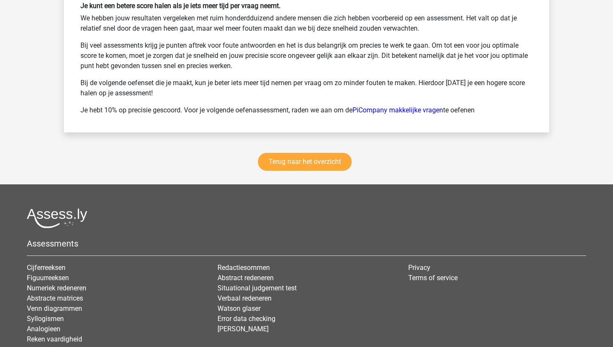
scroll to position [1104, 0]
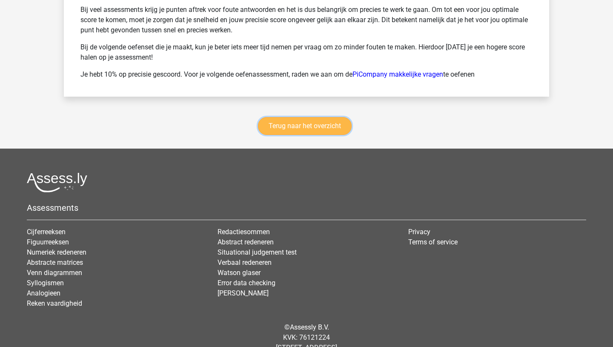
click at [322, 124] on link "Terug naar het overzicht" at bounding box center [305, 126] width 94 height 18
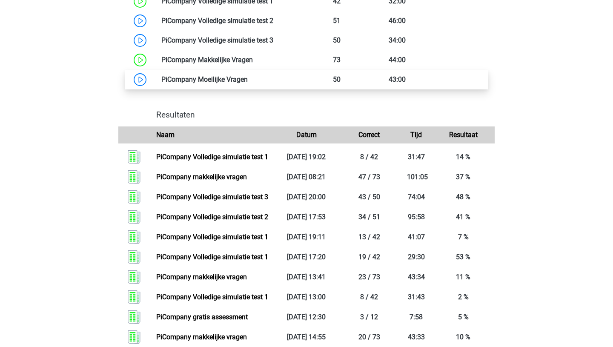
scroll to position [574, 0]
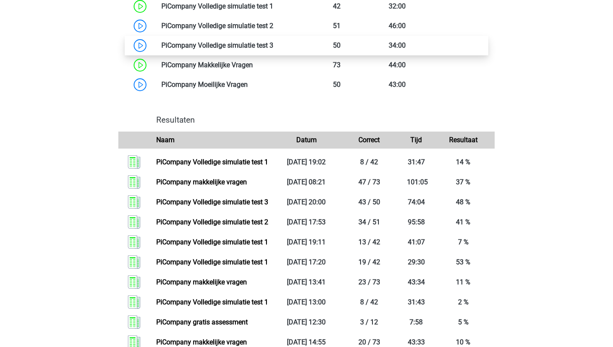
click at [273, 49] on link at bounding box center [273, 45] width 0 height 8
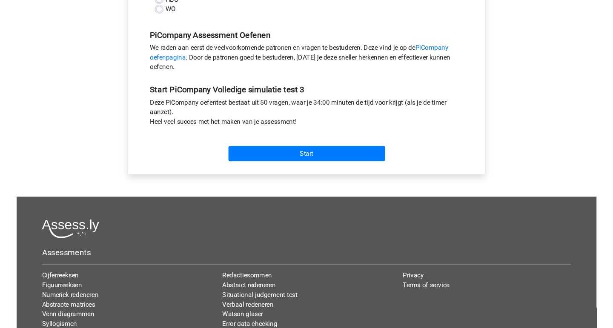
scroll to position [250, 0]
